Goal: Information Seeking & Learning: Learn about a topic

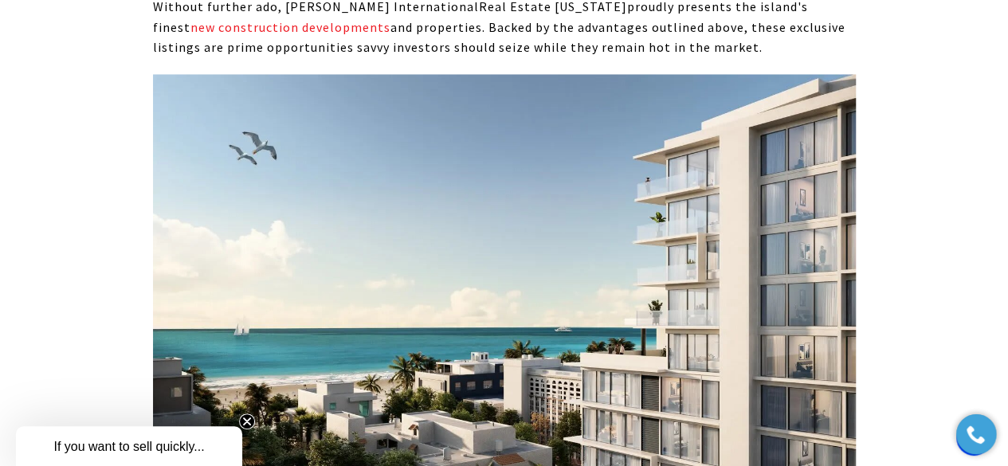
scroll to position [7727, 0]
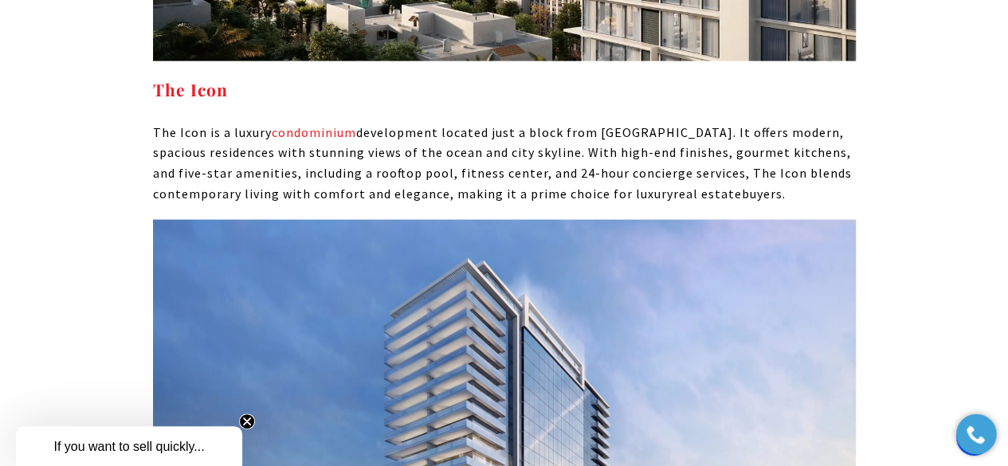
click at [807, 417] on img at bounding box center [504, 463] width 703 height 487
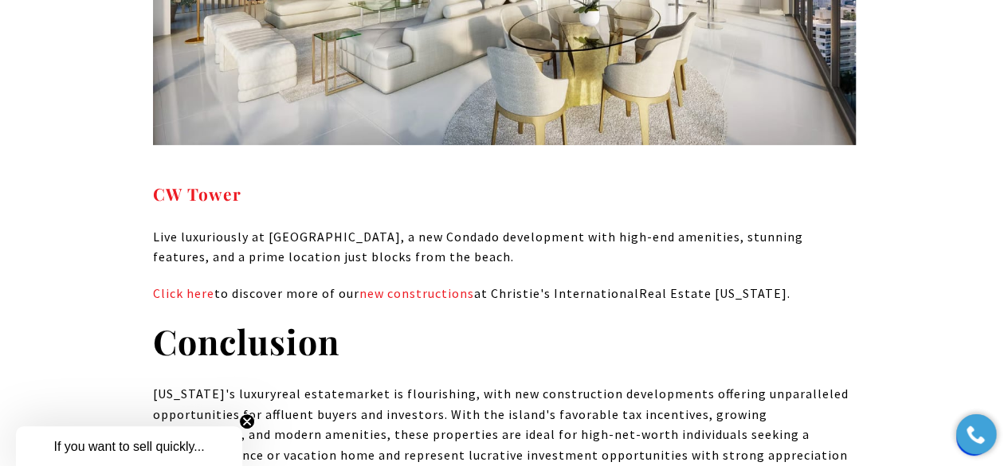
scroll to position [9406, 0]
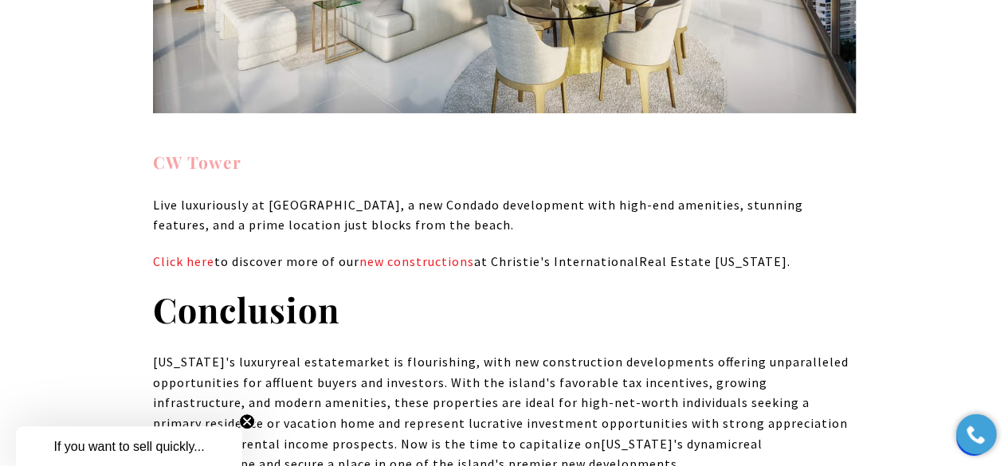
click at [198, 151] on strong "CW Tower" at bounding box center [197, 162] width 88 height 22
click at [440, 253] on link "new constructions" at bounding box center [416, 261] width 115 height 16
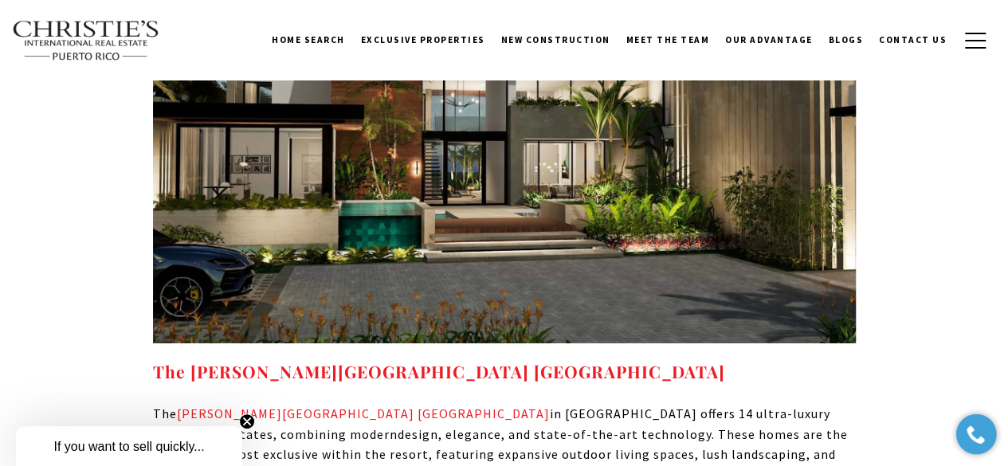
scroll to position [8545, 0]
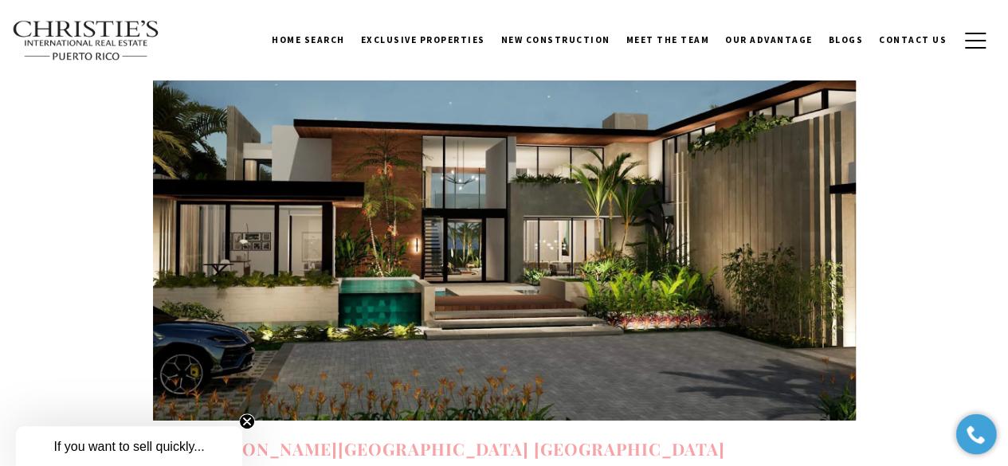
click at [462, 438] on strong "The Ritz-Carlton Reserve La Cala Residences" at bounding box center [439, 449] width 572 height 22
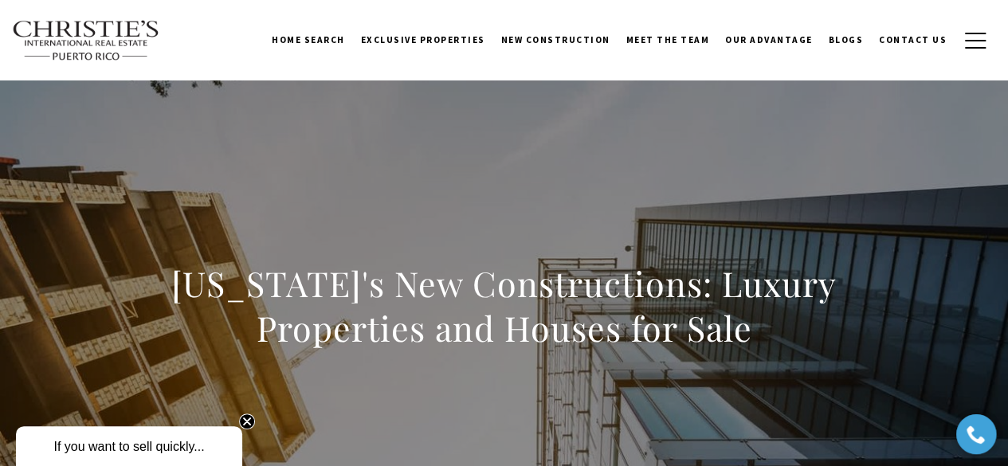
scroll to position [0, 0]
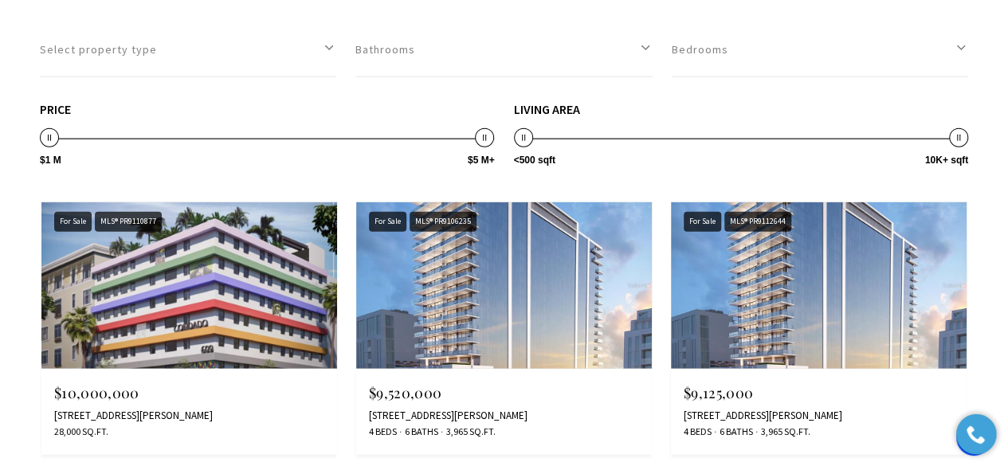
scroll to position [1847, 0]
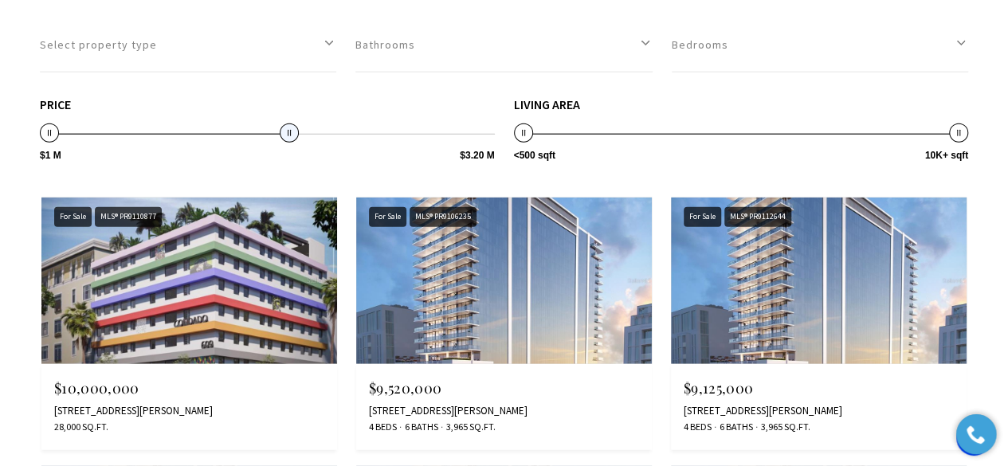
type input "**********"
drag, startPoint x: 486, startPoint y: 130, endPoint x: 277, endPoint y: 133, distance: 208.8
click at [277, 133] on span at bounding box center [278, 133] width 19 height 19
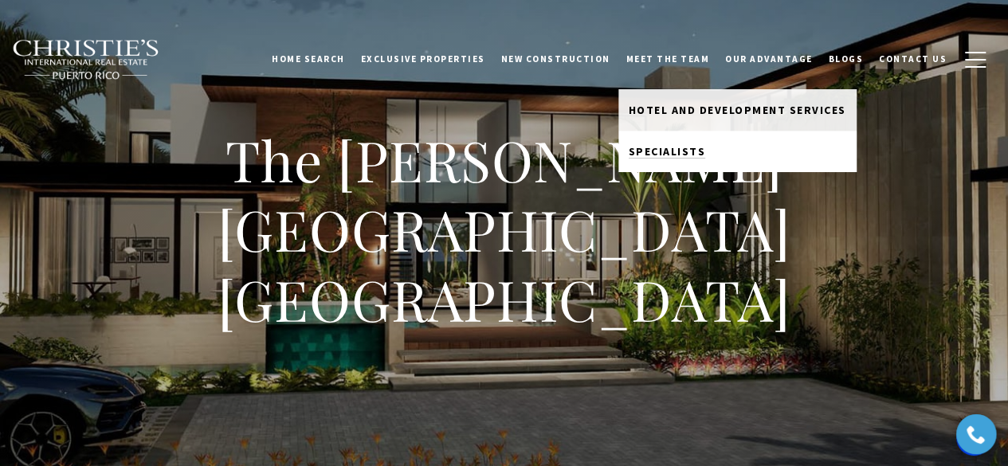
click at [693, 147] on span "Specialists" at bounding box center [667, 151] width 77 height 14
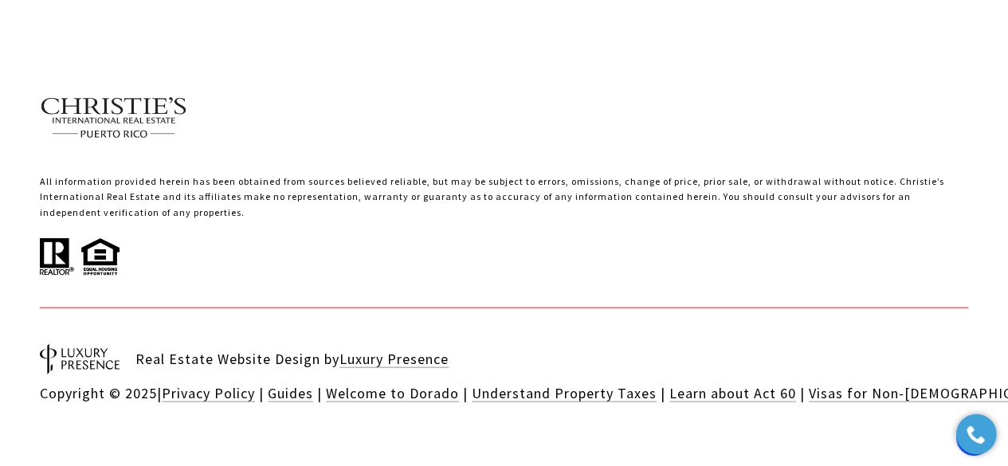
scroll to position [5056, 0]
